Goal: Check status: Check status

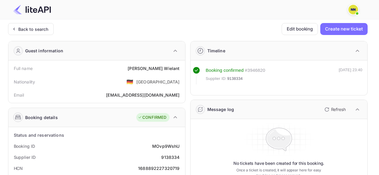
click at [49, 31] on div "Back to search" at bounding box center [31, 29] width 46 height 12
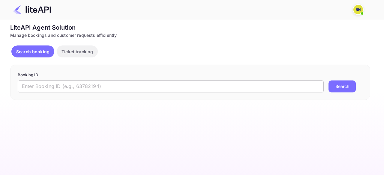
click at [80, 81] on input "text" at bounding box center [171, 87] width 306 height 12
paste input "ALiaQYptd"
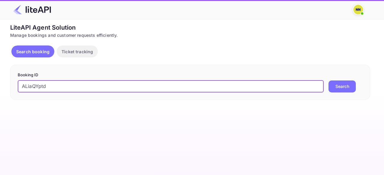
type input "ALiaQYptd"
click at [328, 81] on button "Search" at bounding box center [341, 87] width 27 height 12
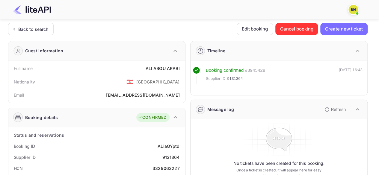
scroll to position [90, 0]
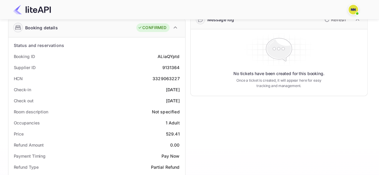
click at [173, 80] on div "3329063227" at bounding box center [166, 79] width 27 height 6
copy div "3329063227"
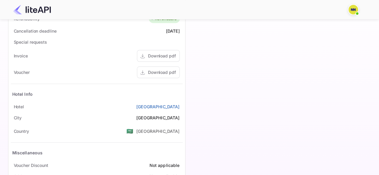
scroll to position [270, 0]
